Goal: Task Accomplishment & Management: Manage account settings

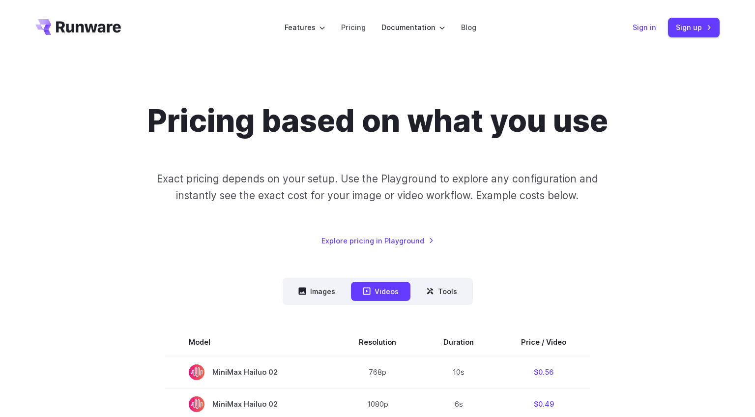
click at [640, 26] on link "Sign in" at bounding box center [645, 27] width 24 height 11
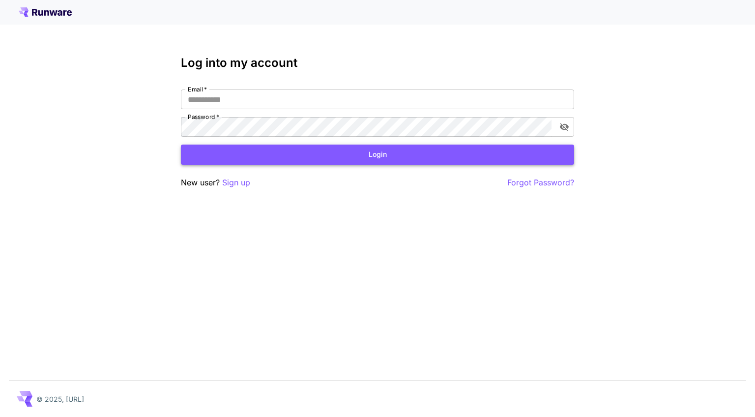
type input "**********"
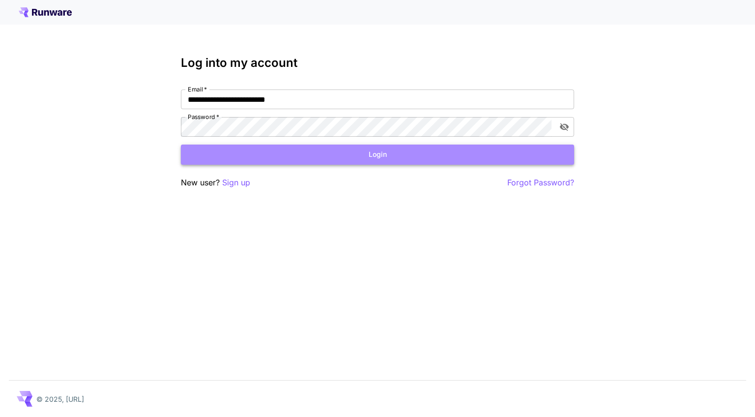
click at [316, 159] on button "Login" at bounding box center [377, 155] width 393 height 20
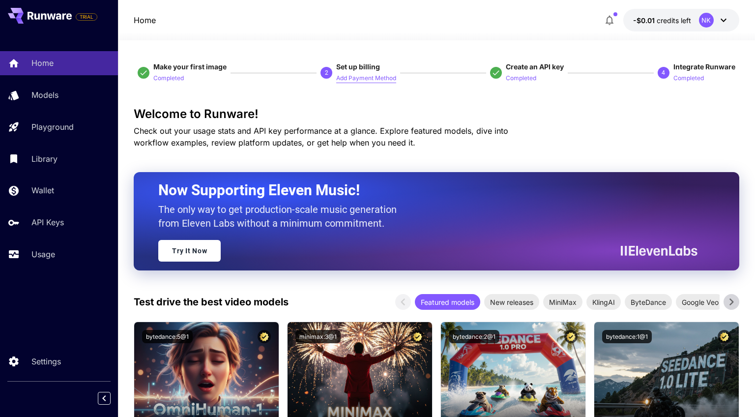
click at [355, 75] on p "Add Payment Method" at bounding box center [366, 78] width 60 height 9
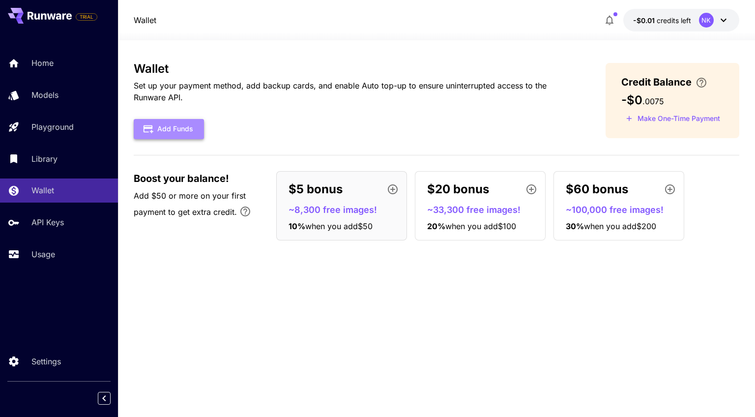
click at [190, 131] on button "Add Funds" at bounding box center [169, 129] width 70 height 20
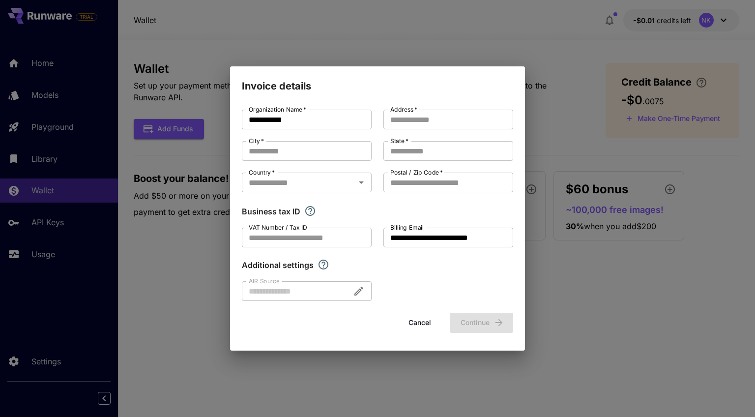
click at [425, 324] on button "Cancel" at bounding box center [420, 323] width 44 height 20
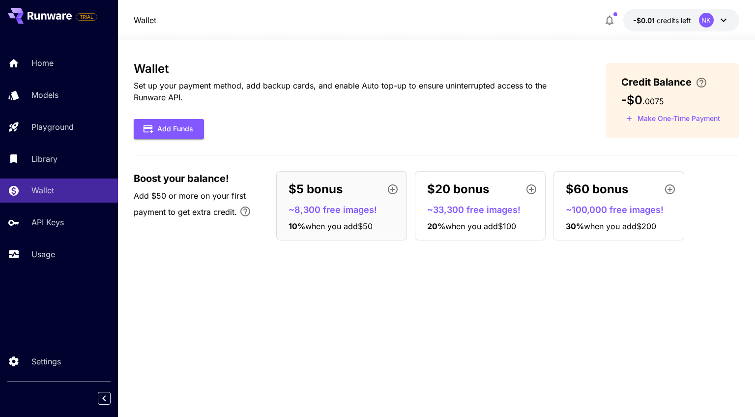
click at [267, 88] on p "Set up your payment method, add backup cards, and enable Auto top-up to ensure …" at bounding box center [354, 92] width 440 height 24
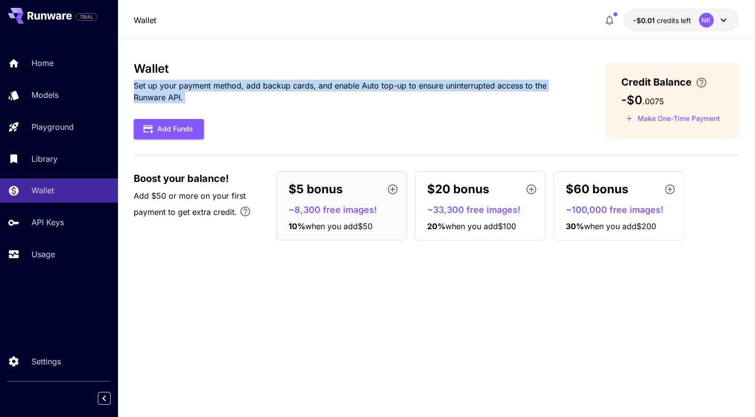
click at [267, 88] on p "Set up your payment method, add backup cards, and enable Auto top-up to ensure …" at bounding box center [354, 92] width 440 height 24
copy div "Set up your payment method, add backup cards, and enable Auto top-up to ensure …"
click at [428, 117] on div "Wallet Set up your payment method, add backup cards, and enable Auto top-up to …" at bounding box center [354, 100] width 440 height 77
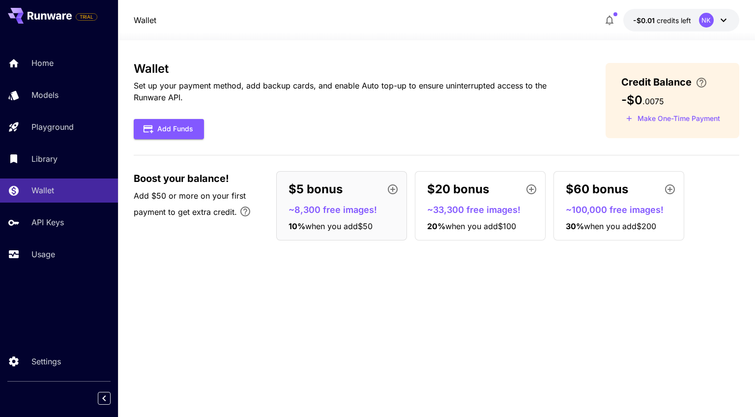
click at [717, 21] on div "NK" at bounding box center [714, 20] width 30 height 15
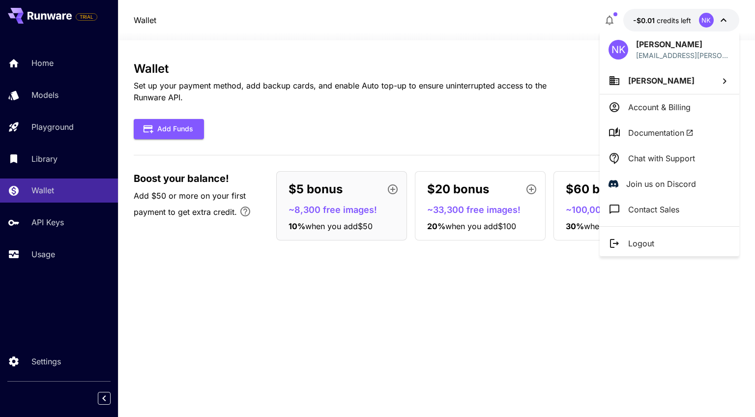
click at [452, 106] on div at bounding box center [377, 208] width 755 height 417
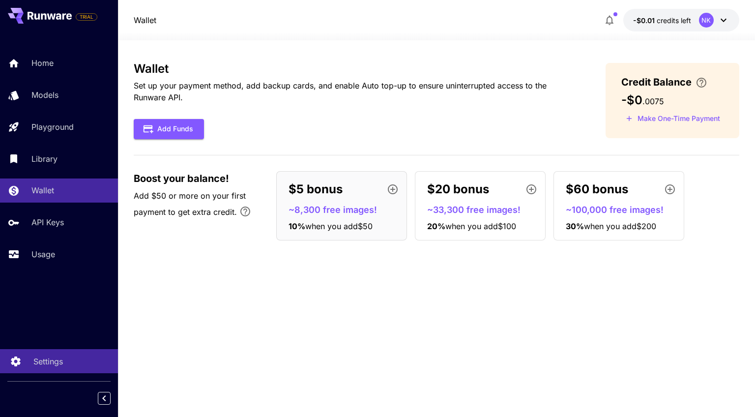
click at [54, 358] on p "Settings" at bounding box center [48, 362] width 30 height 12
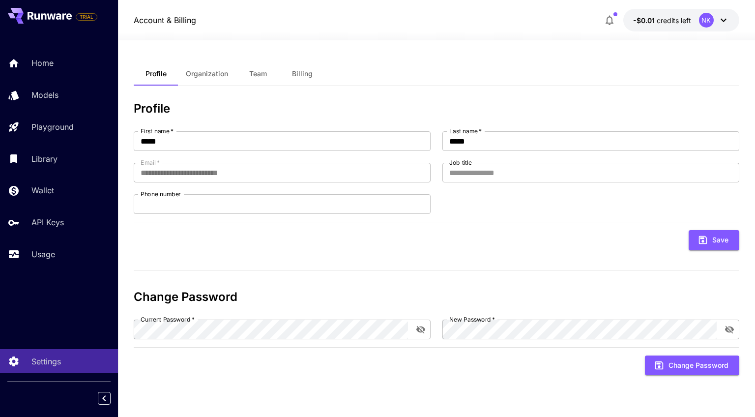
click at [195, 88] on div "**********" at bounding box center [436, 228] width 605 height 333
click at [201, 74] on span "Organization" at bounding box center [207, 73] width 42 height 9
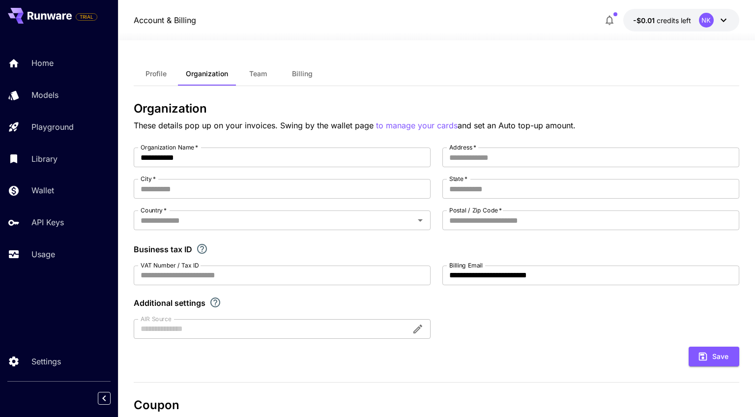
click at [259, 79] on button "Team" at bounding box center [258, 74] width 44 height 24
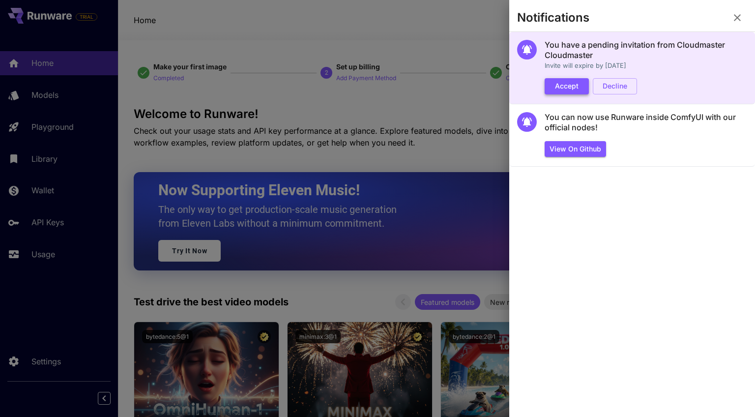
click at [566, 88] on button "Accept" at bounding box center [567, 86] width 44 height 16
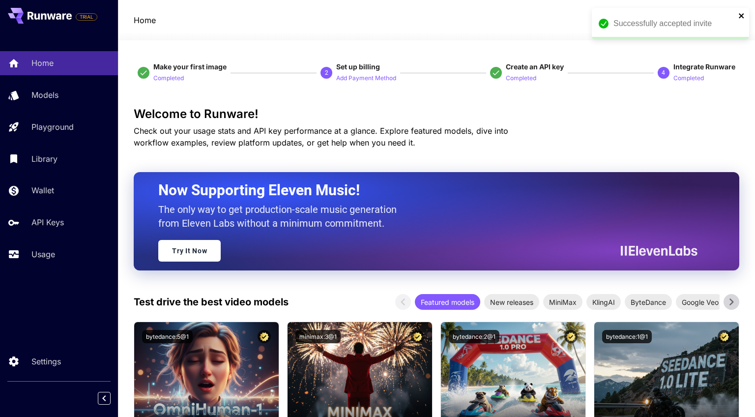
click at [742, 16] on icon "close" at bounding box center [741, 15] width 5 height 5
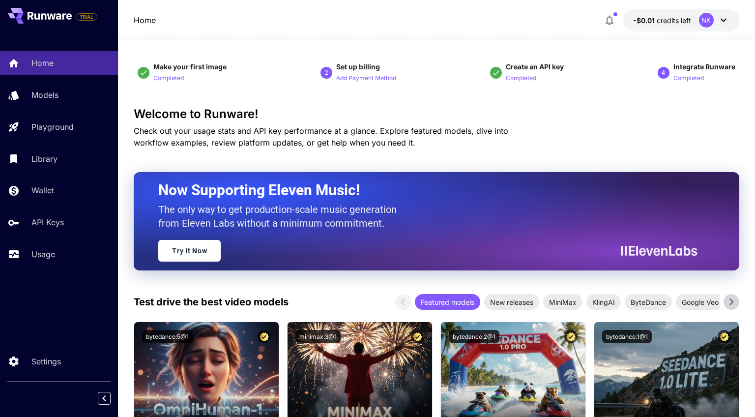
click at [697, 16] on button "-$0.01 credits left NK" at bounding box center [682, 20] width 116 height 23
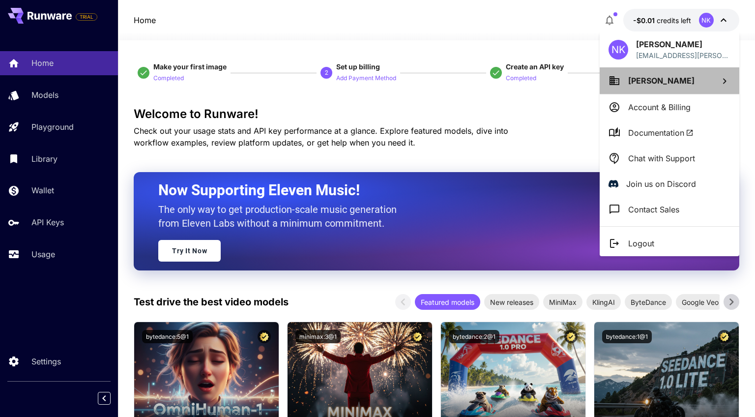
click at [684, 81] on li "[PERSON_NAME]" at bounding box center [670, 80] width 140 height 27
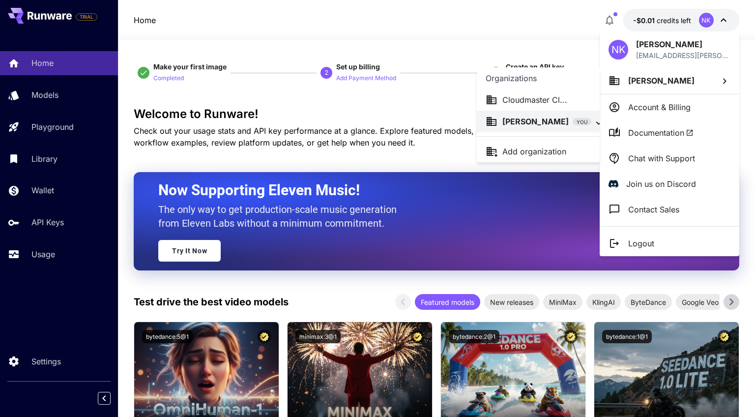
click at [557, 96] on p "Cloudmaster Cl..." at bounding box center [535, 100] width 65 height 12
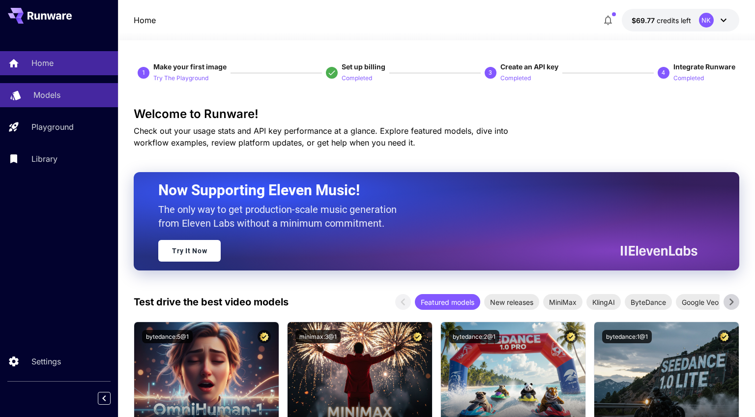
click at [61, 94] on div "Models" at bounding box center [71, 95] width 77 height 12
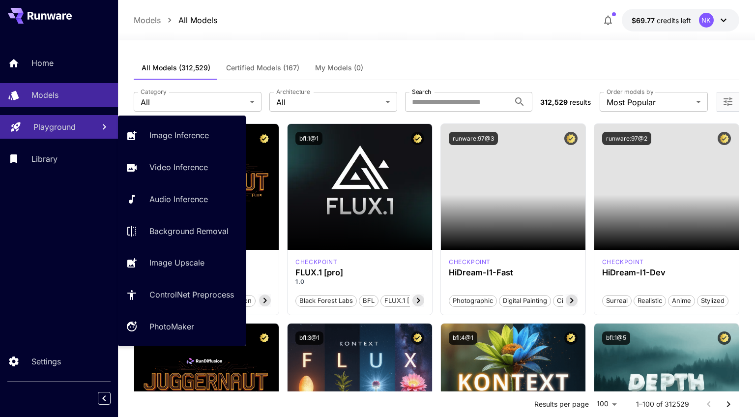
click at [56, 129] on p "Playground" at bounding box center [54, 127] width 42 height 12
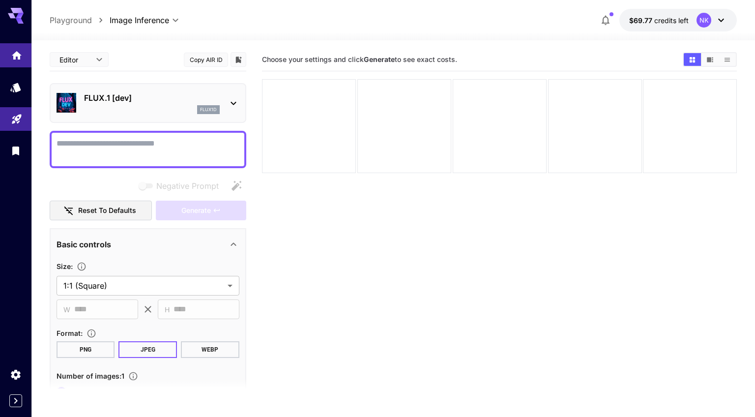
click at [7, 56] on link at bounding box center [15, 55] width 31 height 24
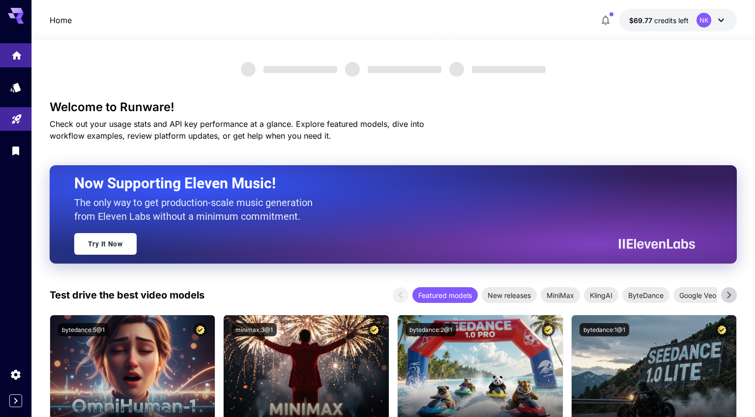
click at [15, 50] on icon "Home" at bounding box center [17, 53] width 12 height 12
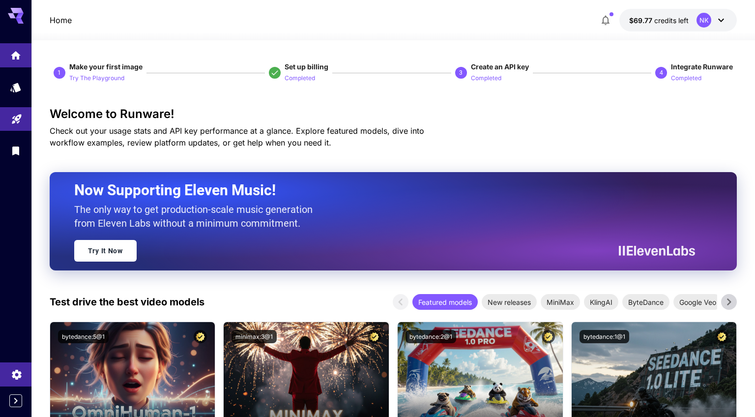
click at [19, 373] on icon "Settings" at bounding box center [16, 372] width 9 height 10
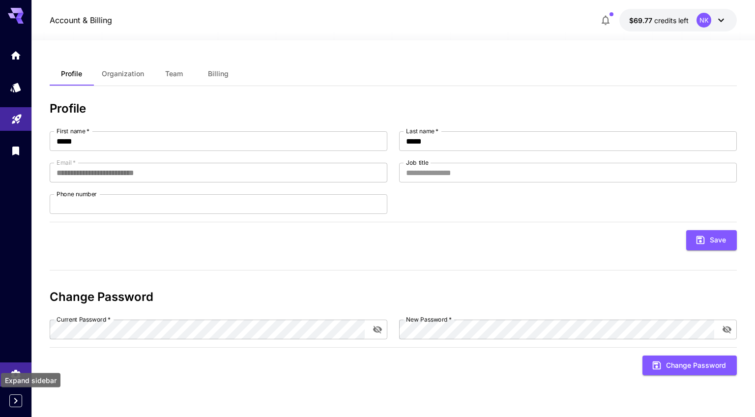
click at [14, 404] on icon "Expand sidebar" at bounding box center [16, 401] width 12 height 12
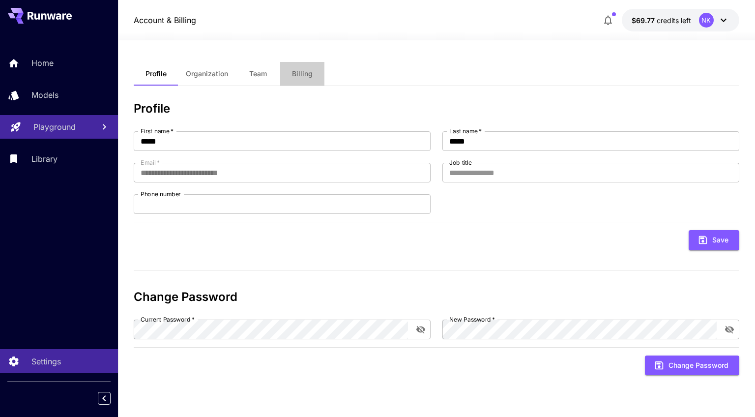
click at [298, 70] on span "Billing" at bounding box center [302, 73] width 21 height 9
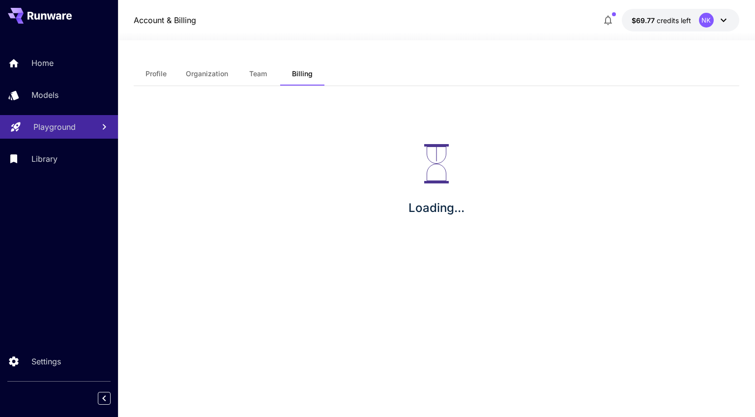
click at [213, 78] on button "Organization" at bounding box center [207, 74] width 58 height 24
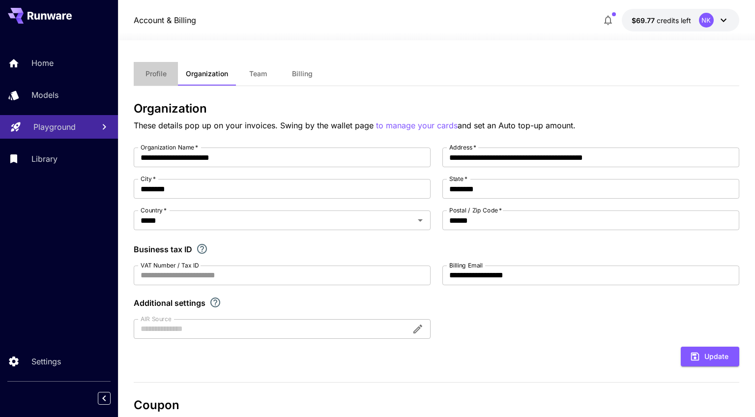
click at [162, 75] on span "Profile" at bounding box center [156, 73] width 21 height 9
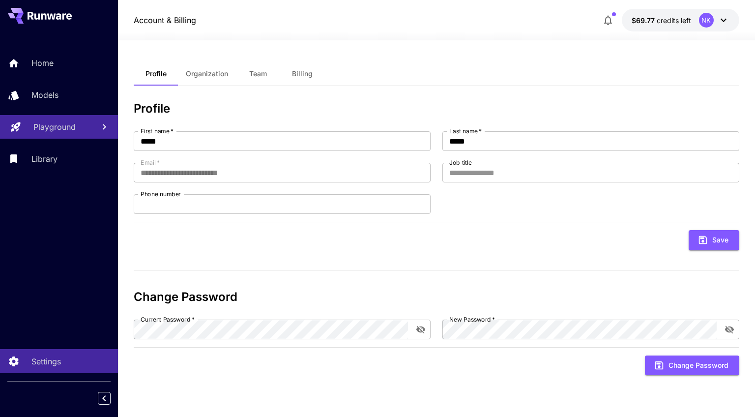
click at [313, 73] on button "Billing" at bounding box center [302, 74] width 44 height 24
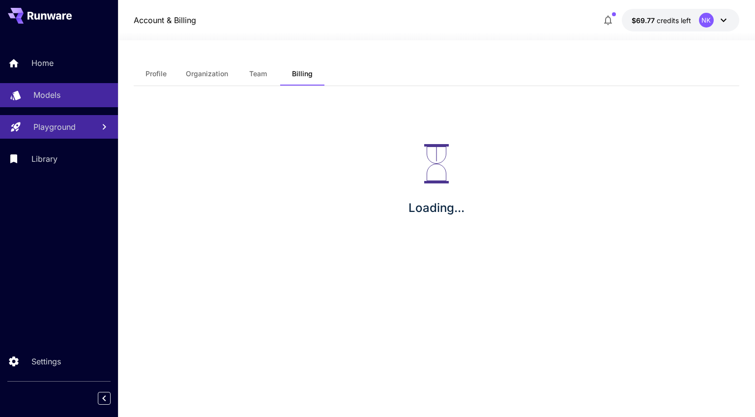
click at [59, 91] on p "Models" at bounding box center [46, 95] width 27 height 12
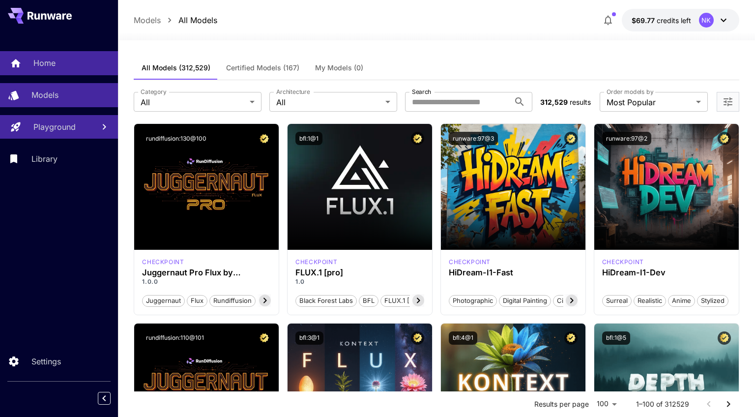
click at [55, 74] on link "Home" at bounding box center [59, 63] width 118 height 24
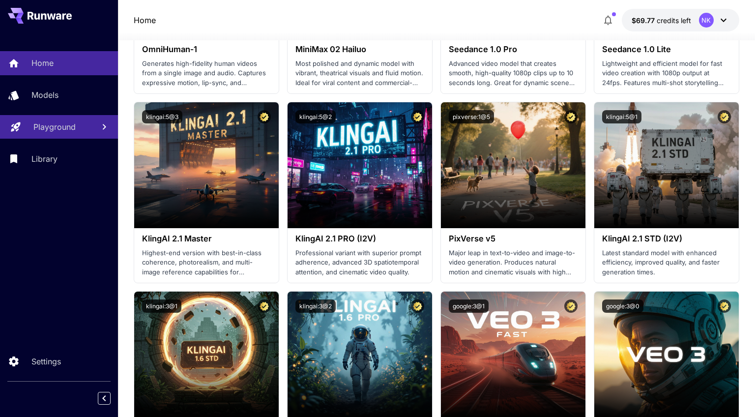
scroll to position [122, 0]
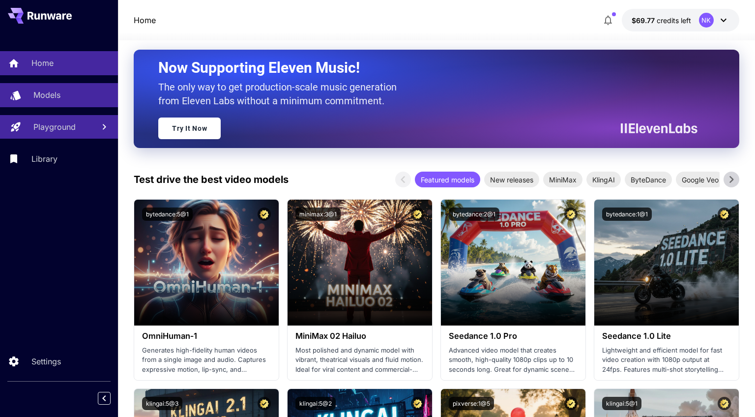
click at [69, 101] on link "Models" at bounding box center [59, 95] width 118 height 24
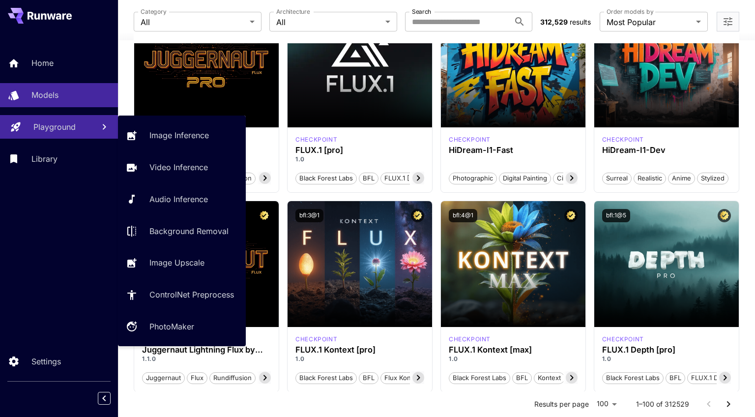
click at [63, 119] on link "Playground" at bounding box center [59, 127] width 118 height 24
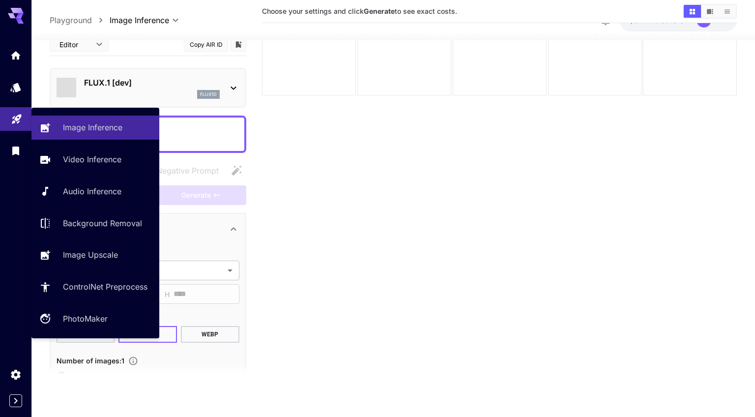
scroll to position [78, 0]
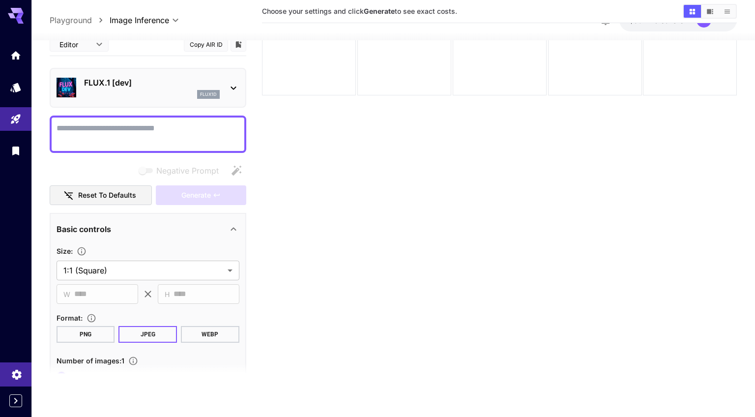
click at [17, 378] on link at bounding box center [15, 374] width 31 height 24
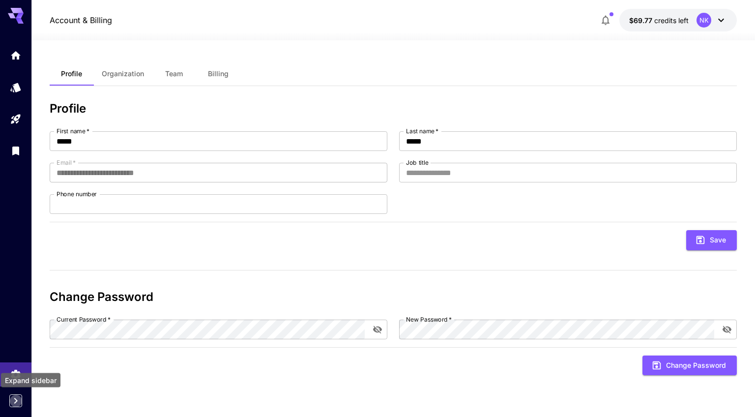
click at [17, 396] on icon "Expand sidebar" at bounding box center [16, 401] width 12 height 12
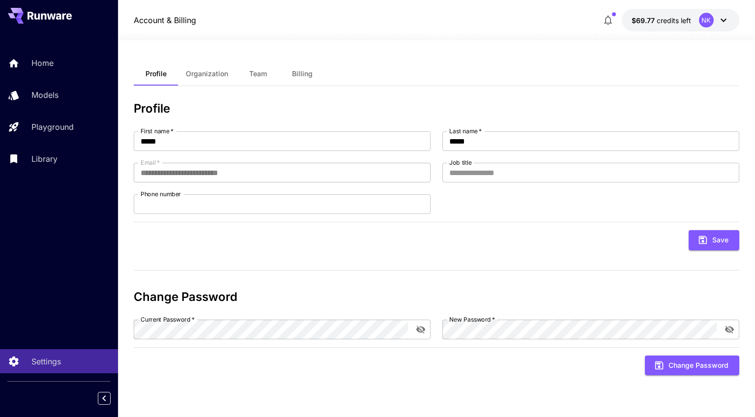
click at [729, 18] on icon at bounding box center [724, 20] width 12 height 12
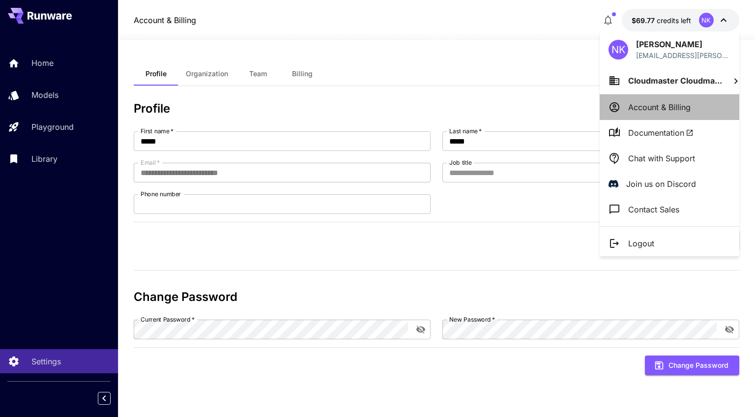
click at [666, 103] on p "Account & Billing" at bounding box center [660, 107] width 62 height 12
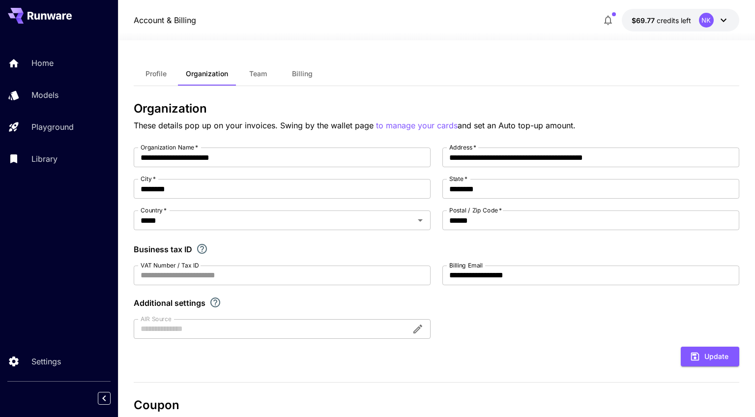
click at [292, 73] on span "Billing" at bounding box center [302, 73] width 21 height 9
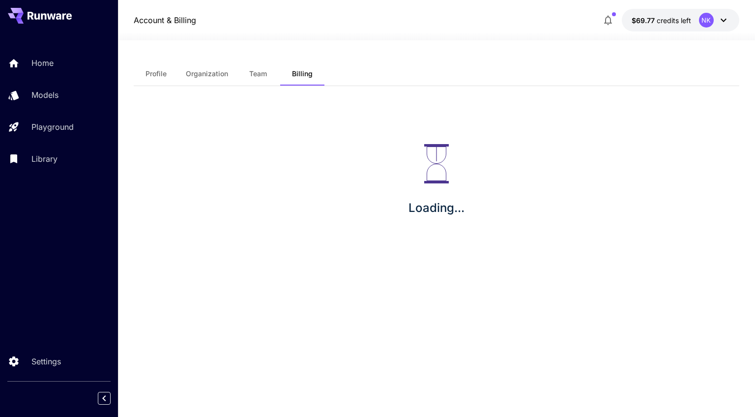
click at [205, 66] on button "Organization" at bounding box center [207, 74] width 58 height 24
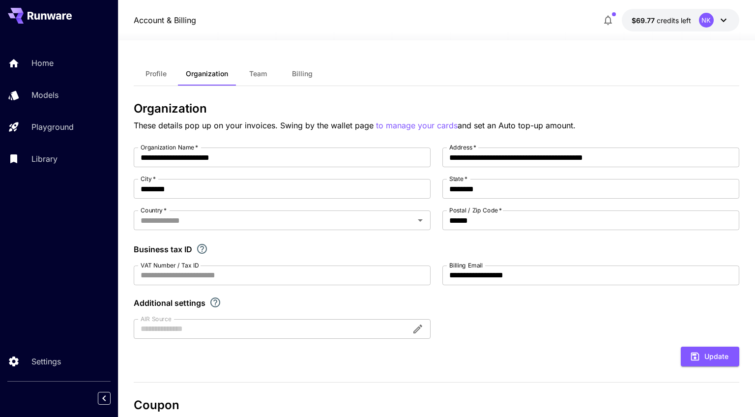
type input "*****"
click at [164, 76] on span "Profile" at bounding box center [156, 73] width 21 height 9
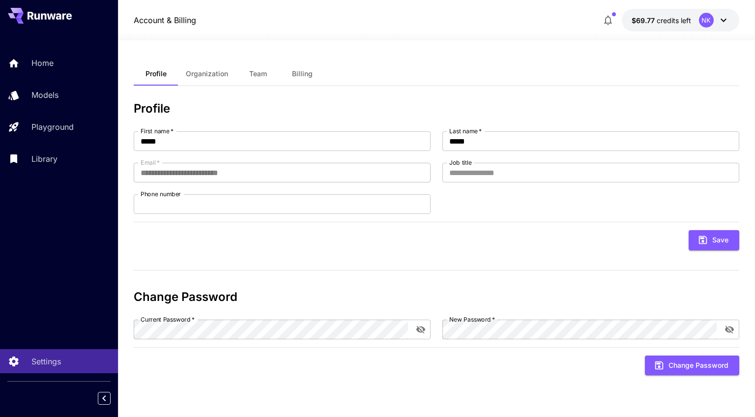
click at [256, 75] on span "Team" at bounding box center [258, 73] width 18 height 9
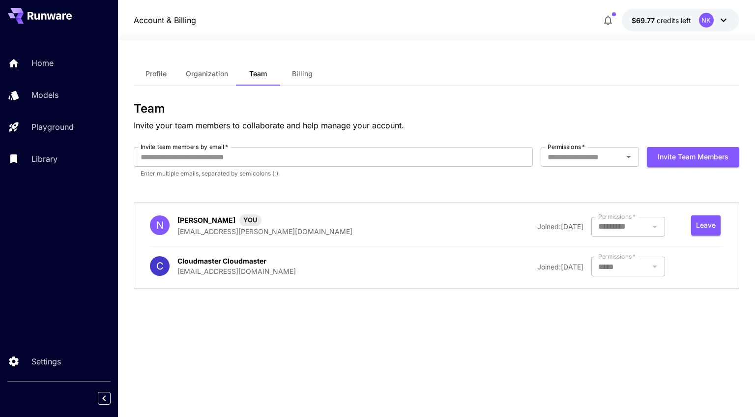
click at [652, 229] on div at bounding box center [629, 227] width 74 height 20
click at [201, 65] on button "Organization" at bounding box center [207, 74] width 58 height 24
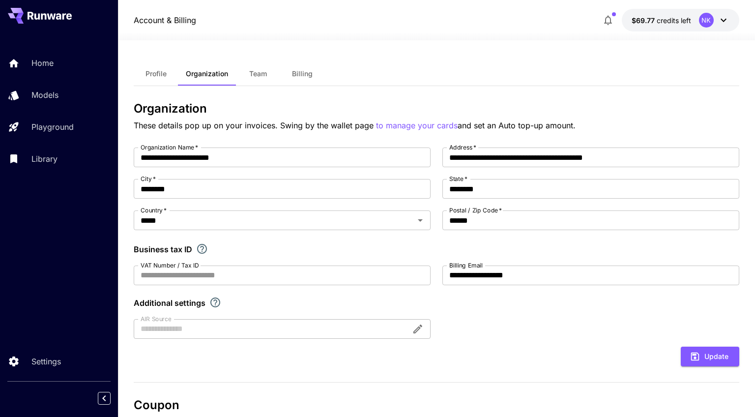
click at [166, 75] on span "Profile" at bounding box center [156, 73] width 21 height 9
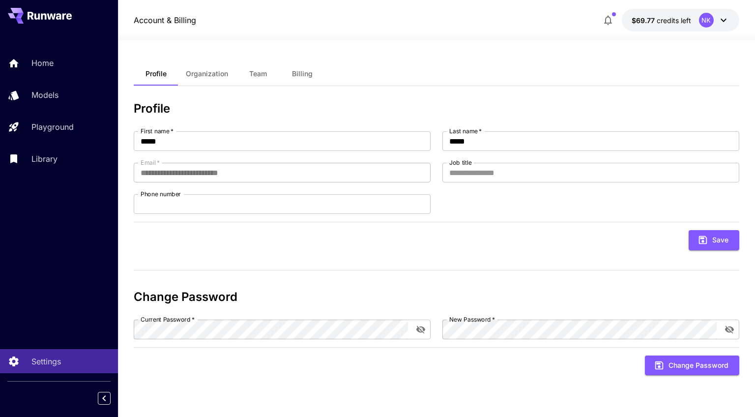
click at [301, 74] on span "Billing" at bounding box center [302, 73] width 21 height 9
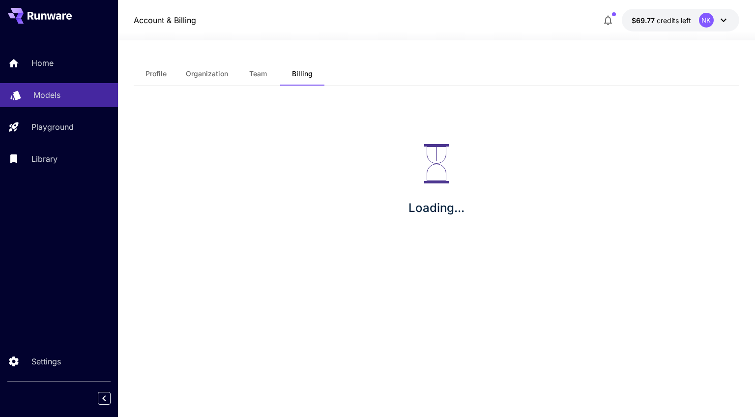
click at [90, 102] on link "Models" at bounding box center [59, 95] width 118 height 24
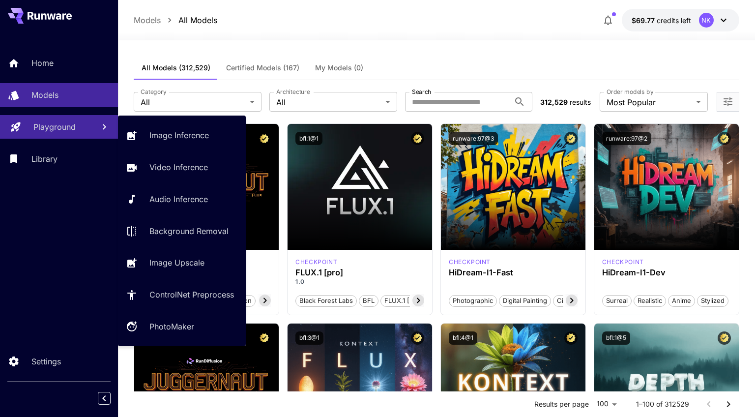
click at [80, 121] on div "Playground" at bounding box center [59, 127] width 53 height 12
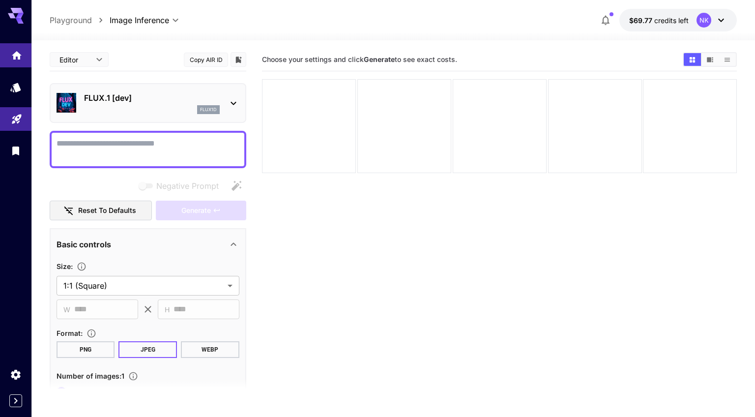
click at [14, 55] on icon "Home" at bounding box center [17, 53] width 10 height 8
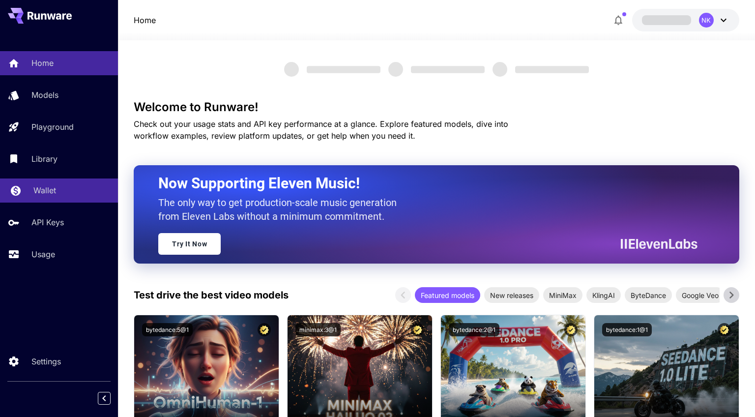
click at [56, 194] on div "Wallet" at bounding box center [71, 190] width 77 height 12
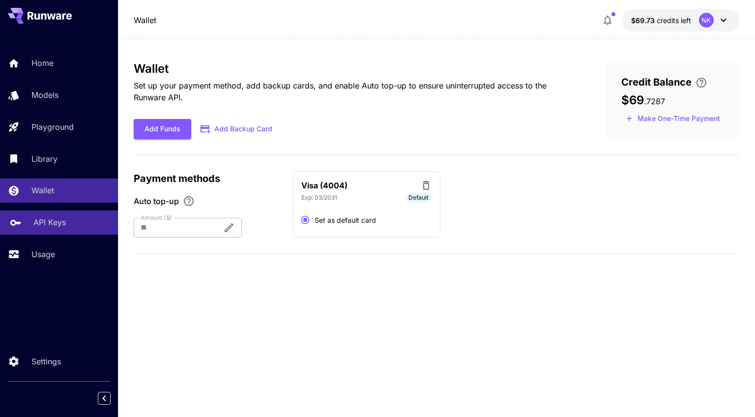
click at [48, 226] on p "API Keys" at bounding box center [49, 222] width 32 height 12
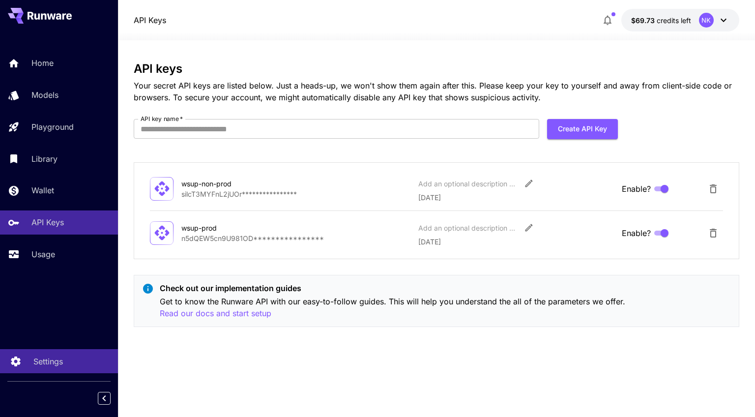
click at [42, 360] on p "Settings" at bounding box center [48, 362] width 30 height 12
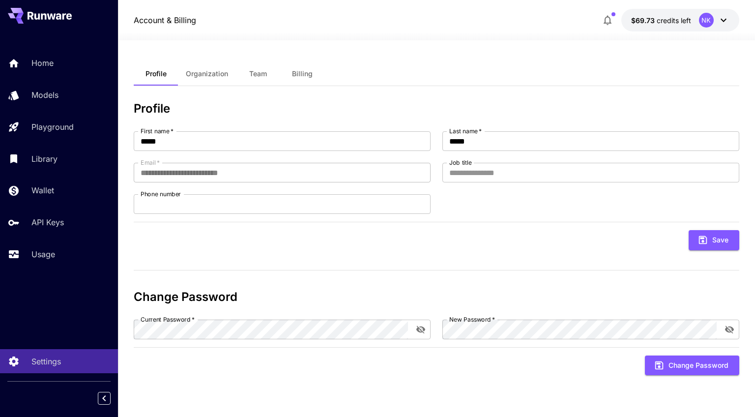
click at [270, 75] on button "Team" at bounding box center [258, 74] width 44 height 24
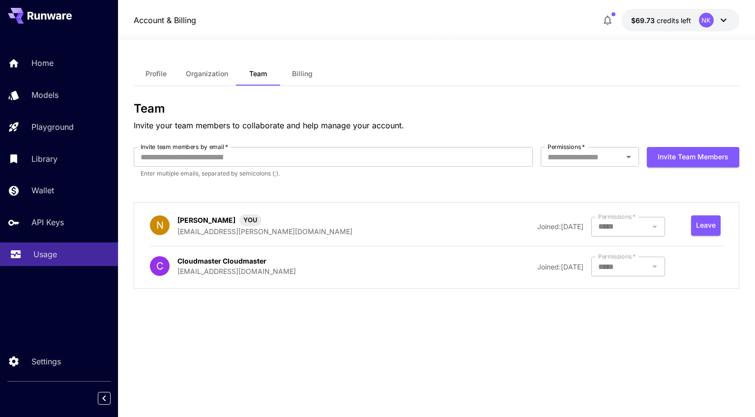
click at [51, 256] on p "Usage" at bounding box center [45, 254] width 24 height 12
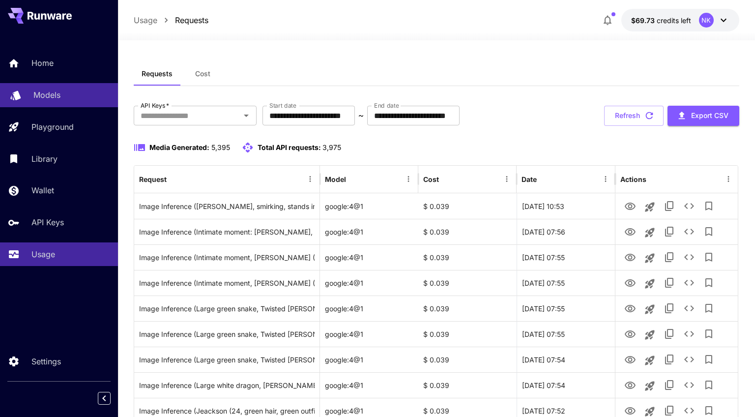
click at [46, 91] on p "Models" at bounding box center [46, 95] width 27 height 12
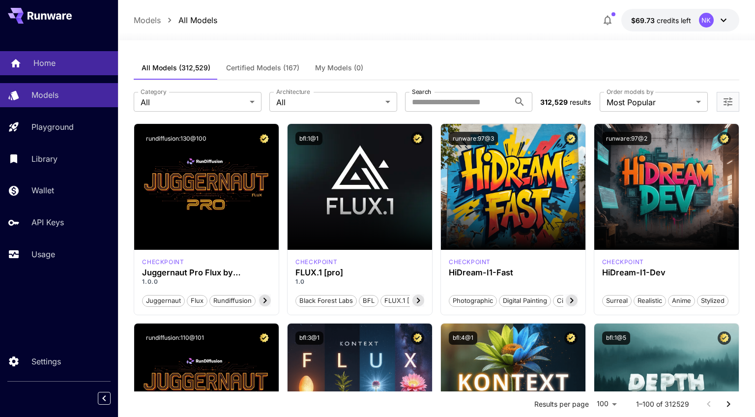
click at [44, 69] on link "Home" at bounding box center [59, 63] width 118 height 24
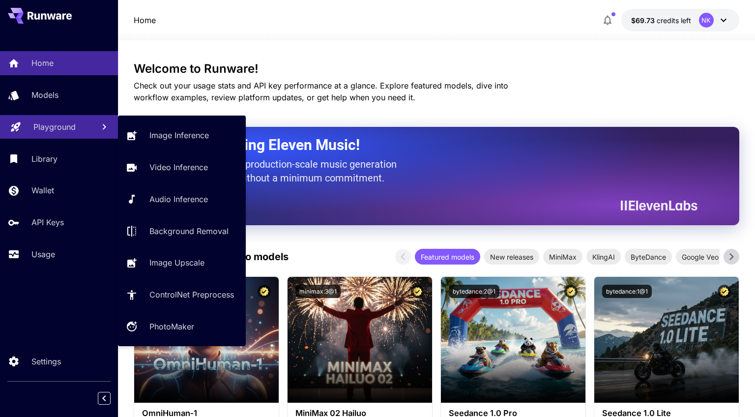
click at [71, 123] on p "Playground" at bounding box center [54, 127] width 42 height 12
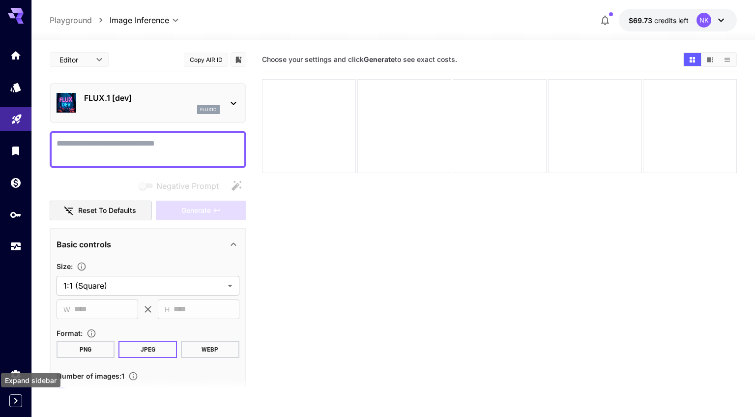
click at [14, 400] on icon "Expand sidebar" at bounding box center [16, 401] width 12 height 12
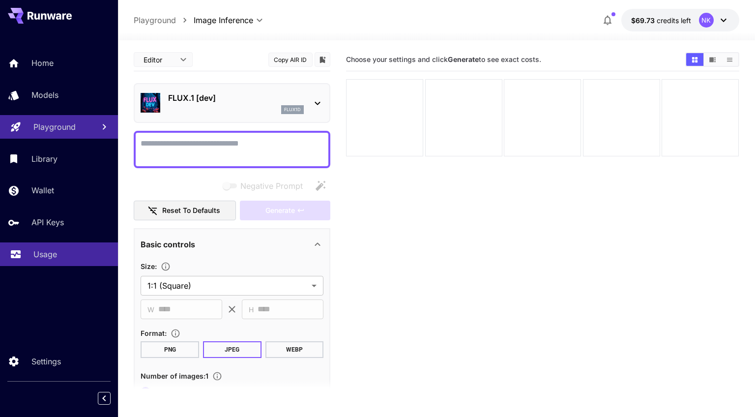
click at [40, 260] on p "Usage" at bounding box center [45, 254] width 24 height 12
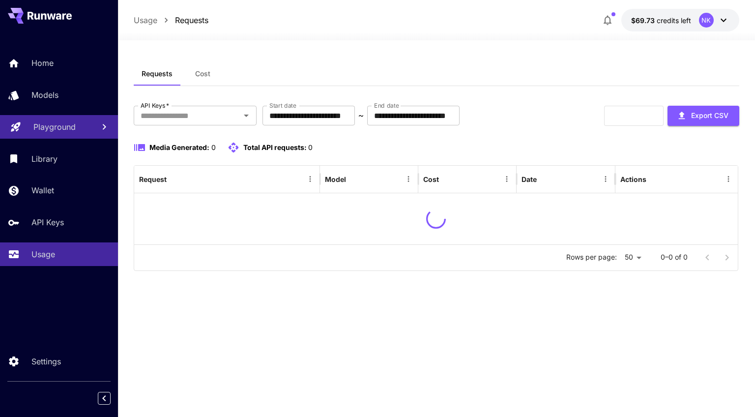
click at [682, 20] on span "credits left" at bounding box center [674, 20] width 34 height 8
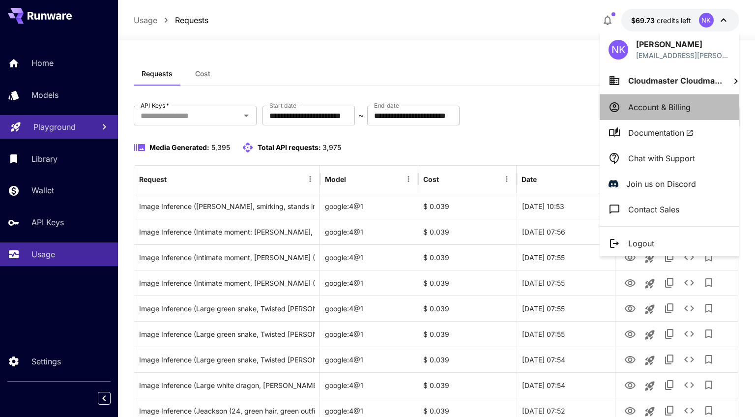
click at [657, 108] on p "Account & Billing" at bounding box center [660, 107] width 62 height 12
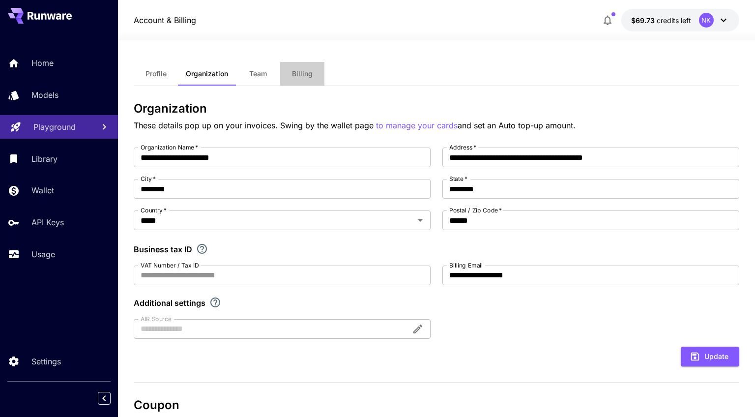
click at [299, 78] on button "Billing" at bounding box center [302, 74] width 44 height 24
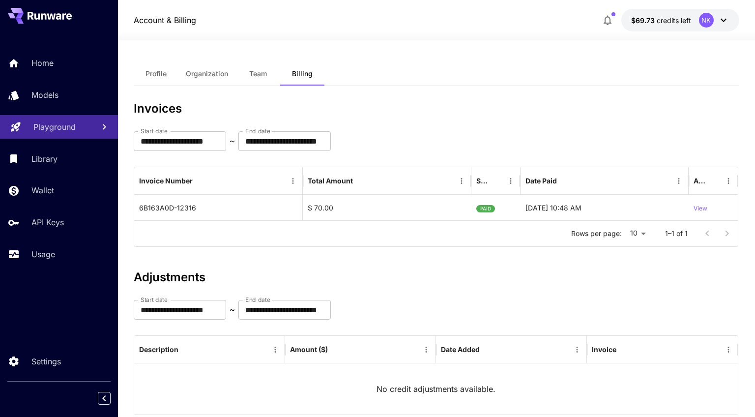
click at [216, 74] on span "Organization" at bounding box center [207, 73] width 42 height 9
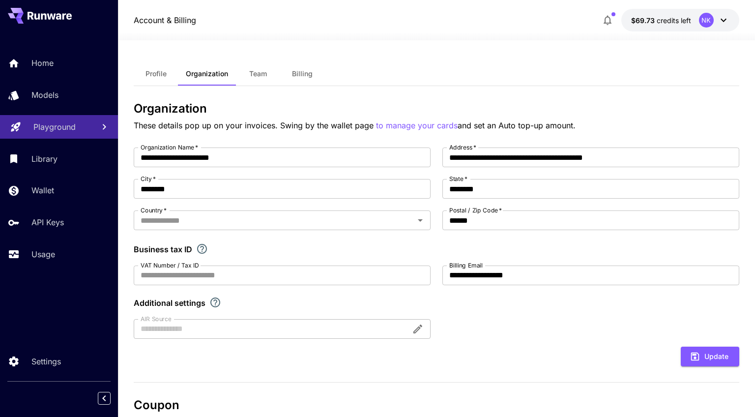
type input "*****"
click at [154, 75] on span "Profile" at bounding box center [156, 73] width 21 height 9
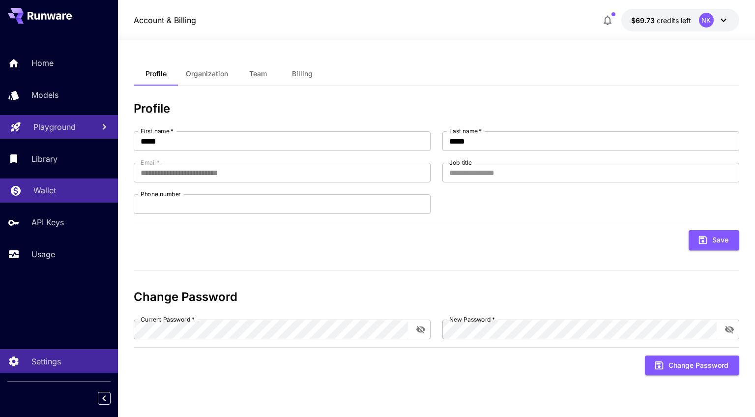
click at [56, 189] on div "Wallet" at bounding box center [71, 190] width 77 height 12
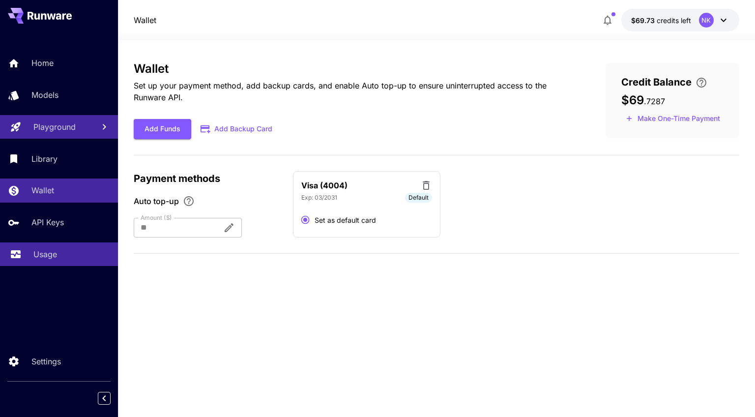
click at [58, 245] on link "Usage" at bounding box center [59, 254] width 118 height 24
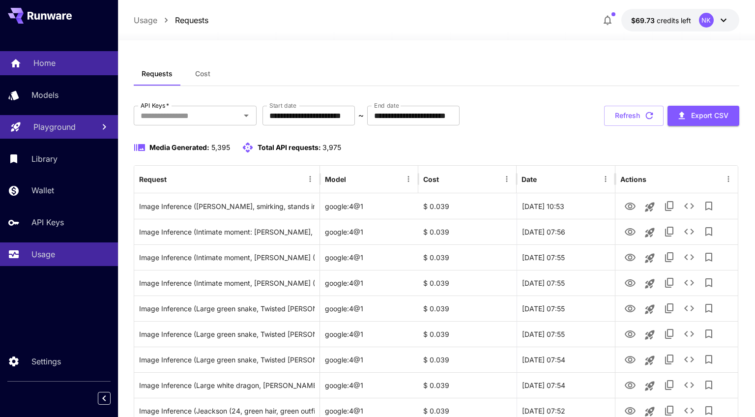
click at [38, 69] on p "Home" at bounding box center [44, 63] width 22 height 12
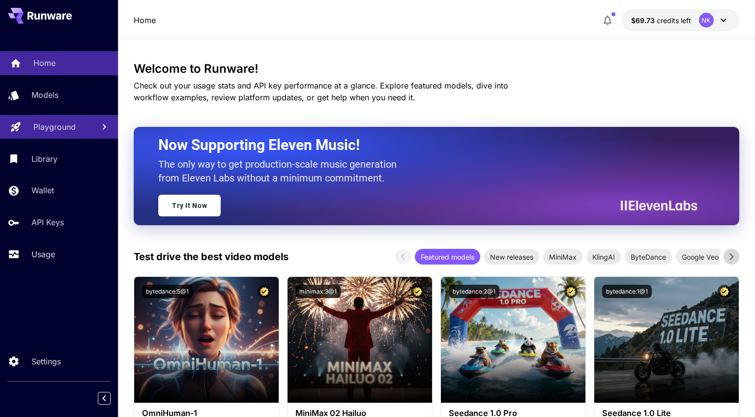
click at [38, 69] on p "Home" at bounding box center [44, 63] width 22 height 12
click at [50, 189] on p "Wallet" at bounding box center [44, 190] width 23 height 12
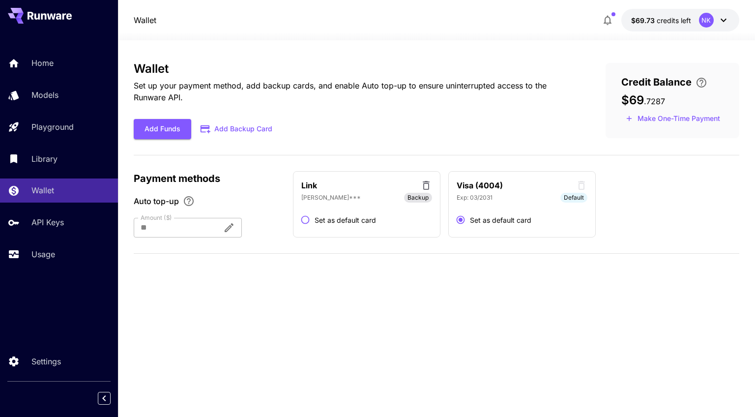
click at [328, 221] on span "Set as default card" at bounding box center [345, 220] width 61 height 10
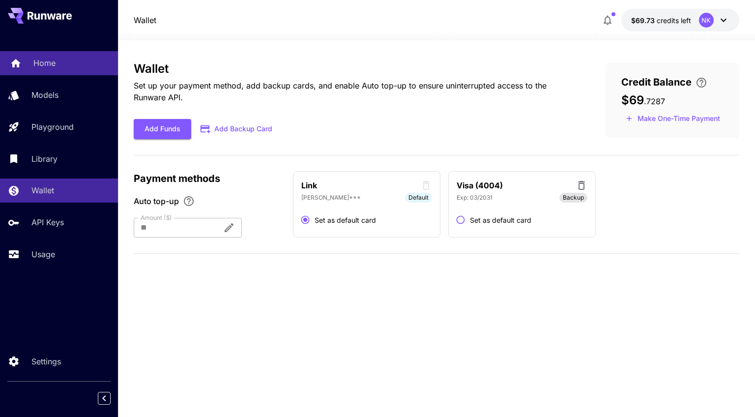
click at [53, 63] on p "Home" at bounding box center [44, 63] width 22 height 12
